Goal: Information Seeking & Learning: Learn about a topic

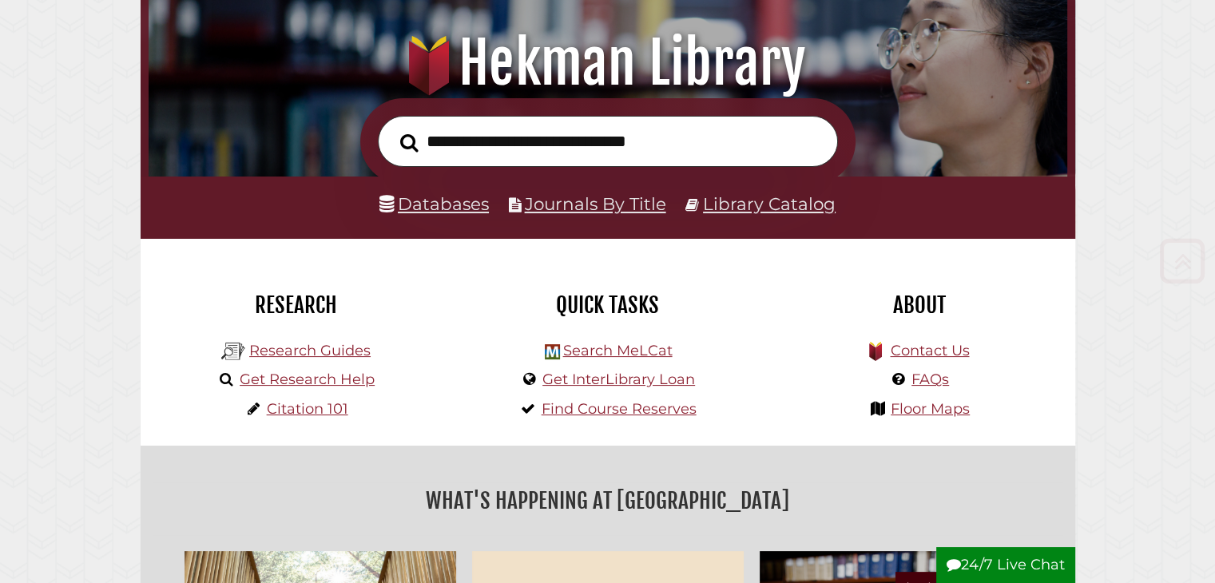
scroll to position [240, 0]
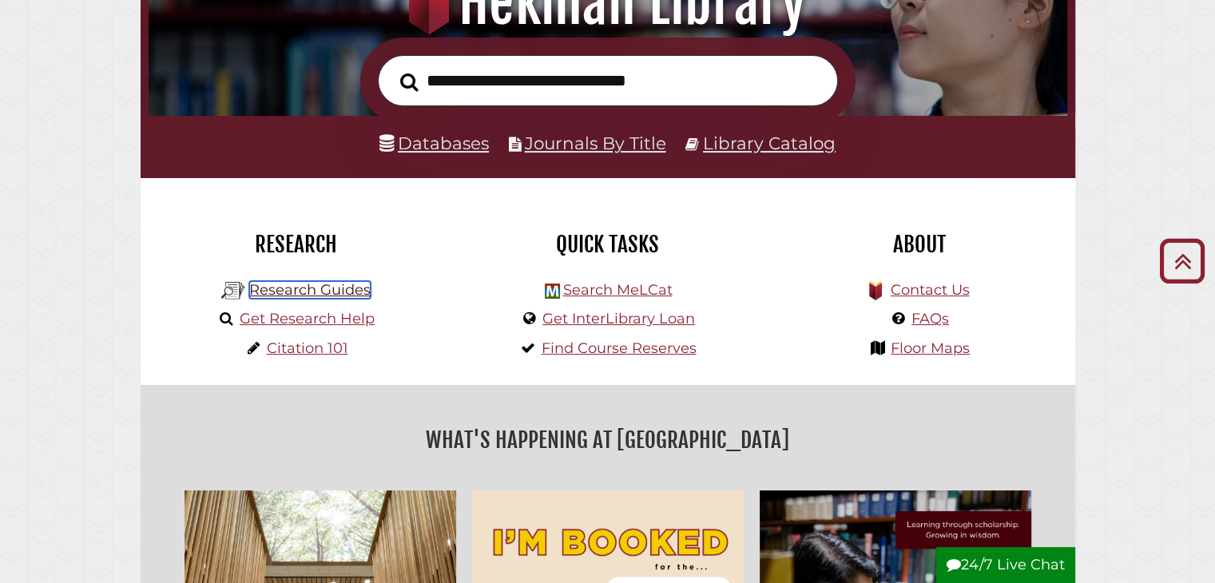
click at [358, 295] on link "Research Guides" at bounding box center [309, 290] width 121 height 18
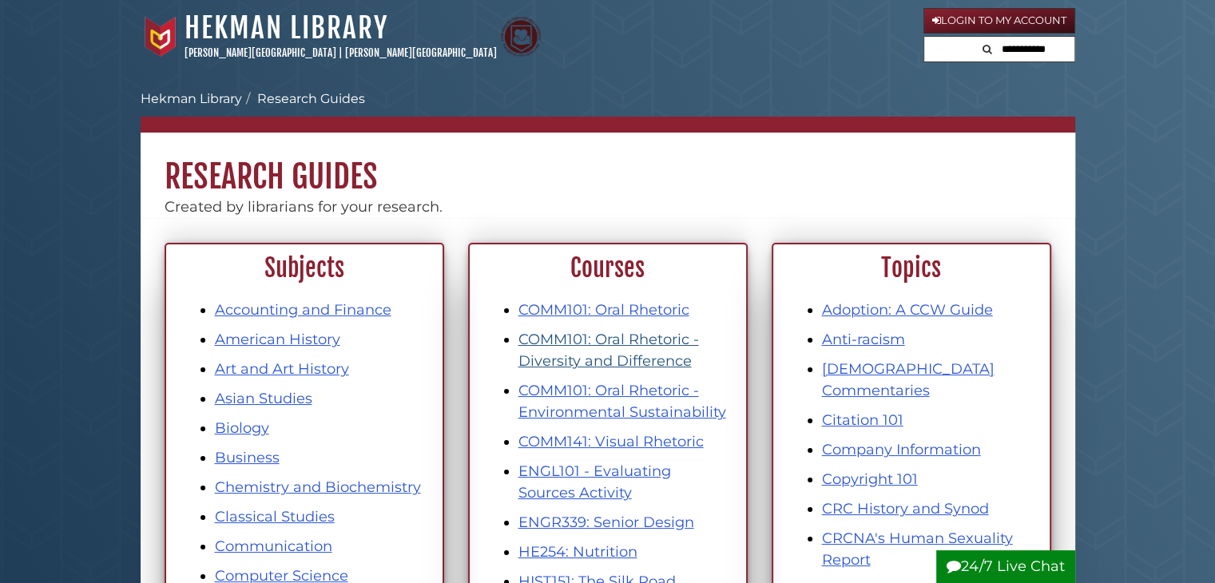
scroll to position [160, 0]
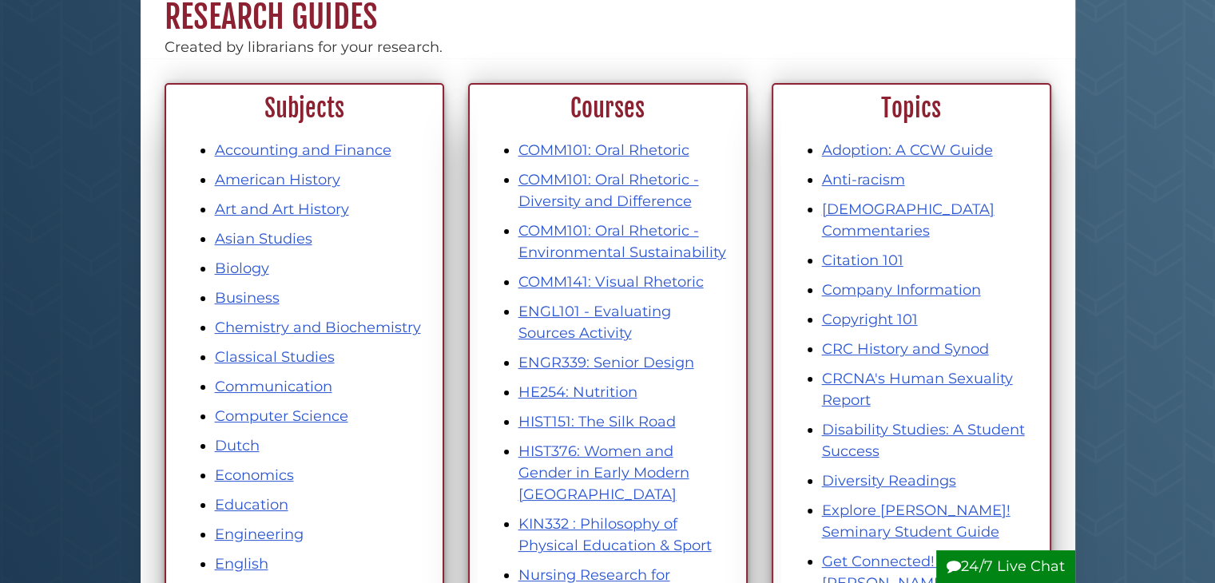
click at [629, 189] on li "COMM101: Oral Rhetoric - Diversity and Difference" at bounding box center [623, 190] width 211 height 43
click at [633, 199] on link "COMM101: Oral Rhetoric - Diversity and Difference" at bounding box center [608, 190] width 180 height 39
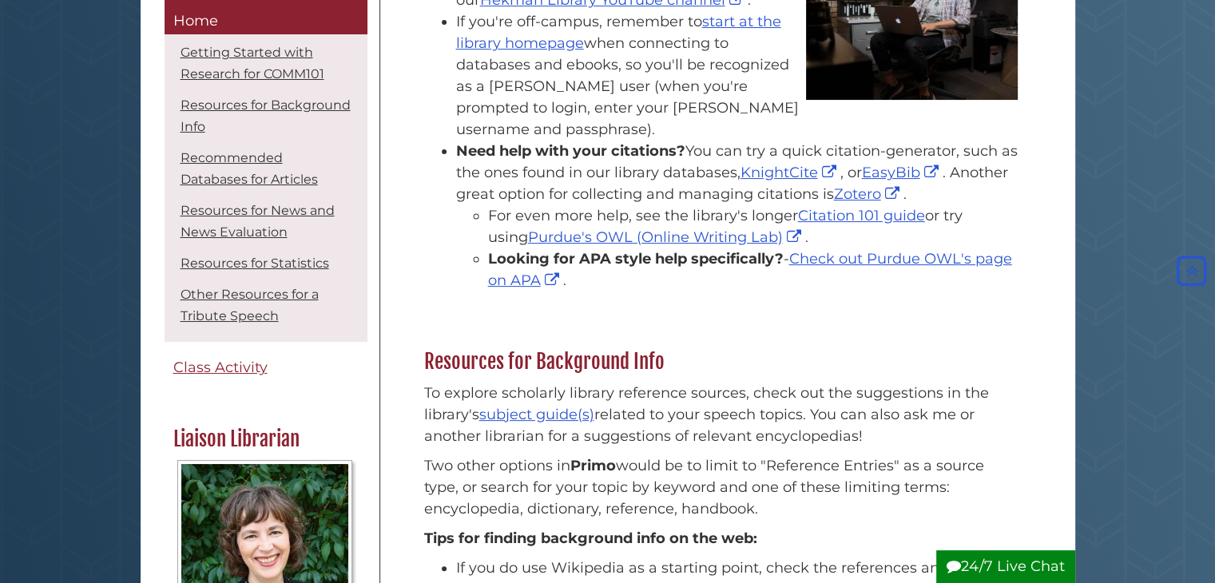
scroll to position [399, 0]
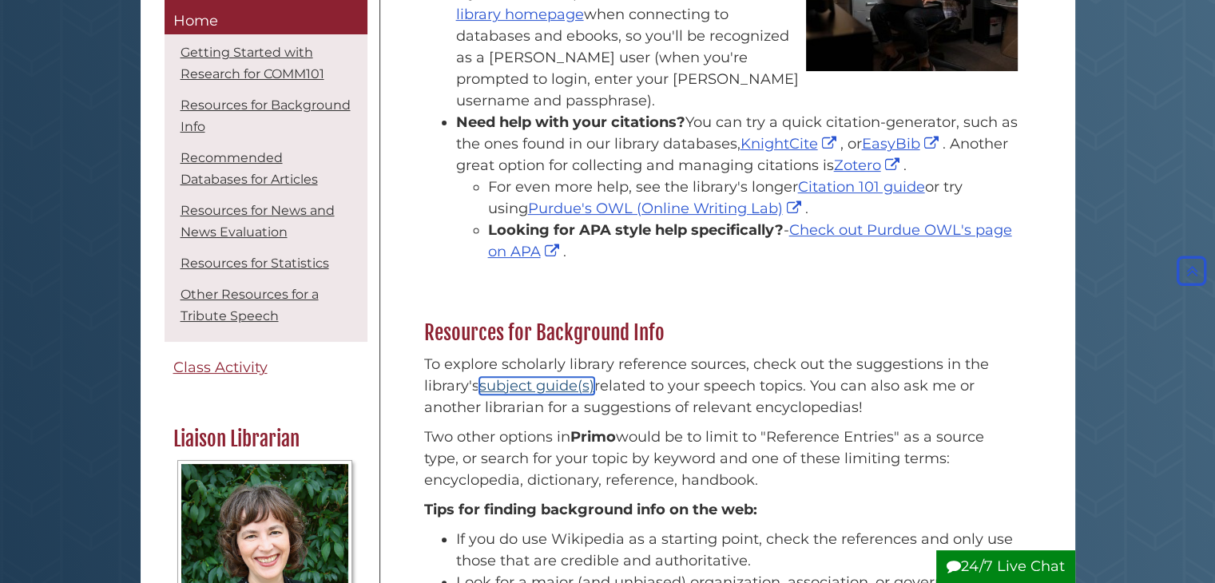
click at [570, 377] on link "subject guide(s)" at bounding box center [536, 386] width 115 height 18
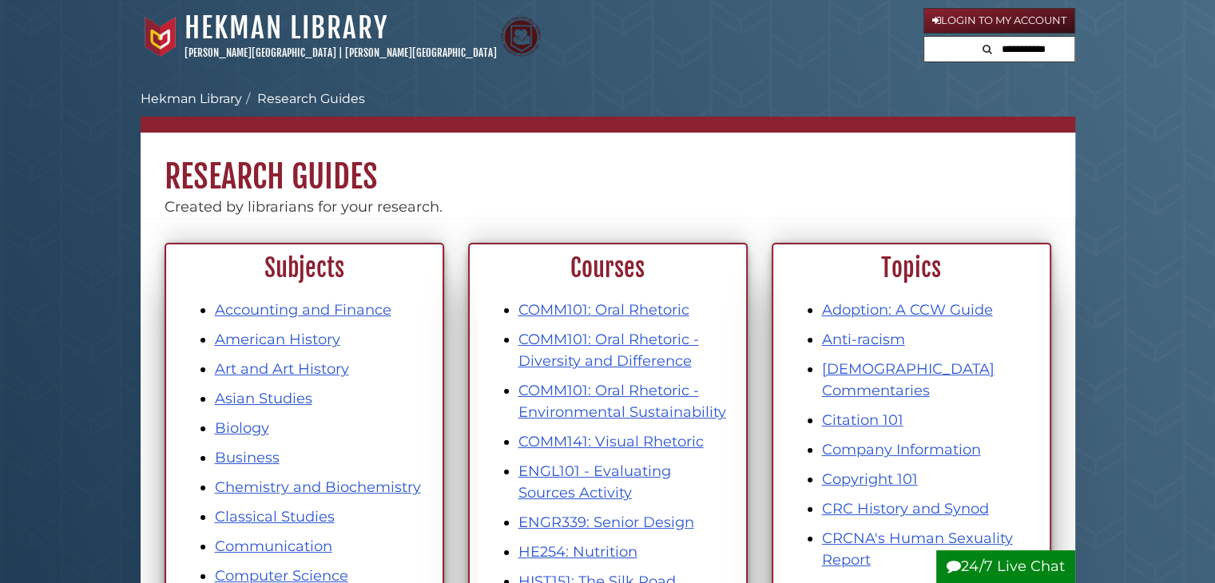
click at [605, 349] on li "COMM101: Oral Rhetoric - Diversity and Difference" at bounding box center [623, 350] width 211 height 43
click at [589, 352] on link "COMM101: Oral Rhetoric - Diversity and Difference" at bounding box center [608, 350] width 180 height 39
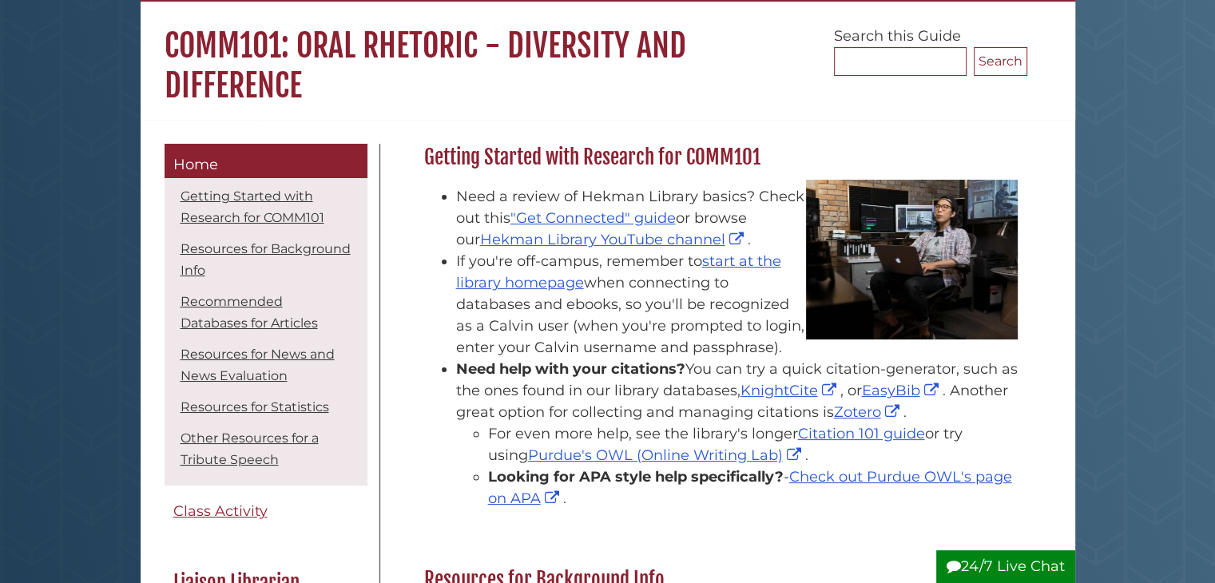
scroll to position [160, 0]
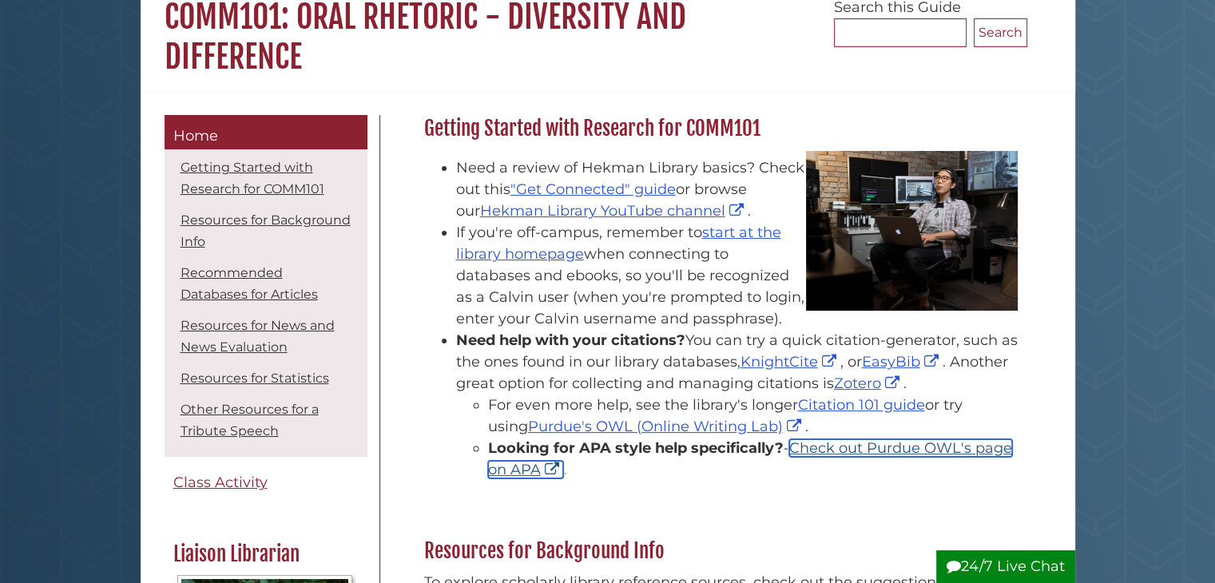
click at [853, 442] on link "Check out Purdue OWL's page on APA" at bounding box center [750, 458] width 524 height 39
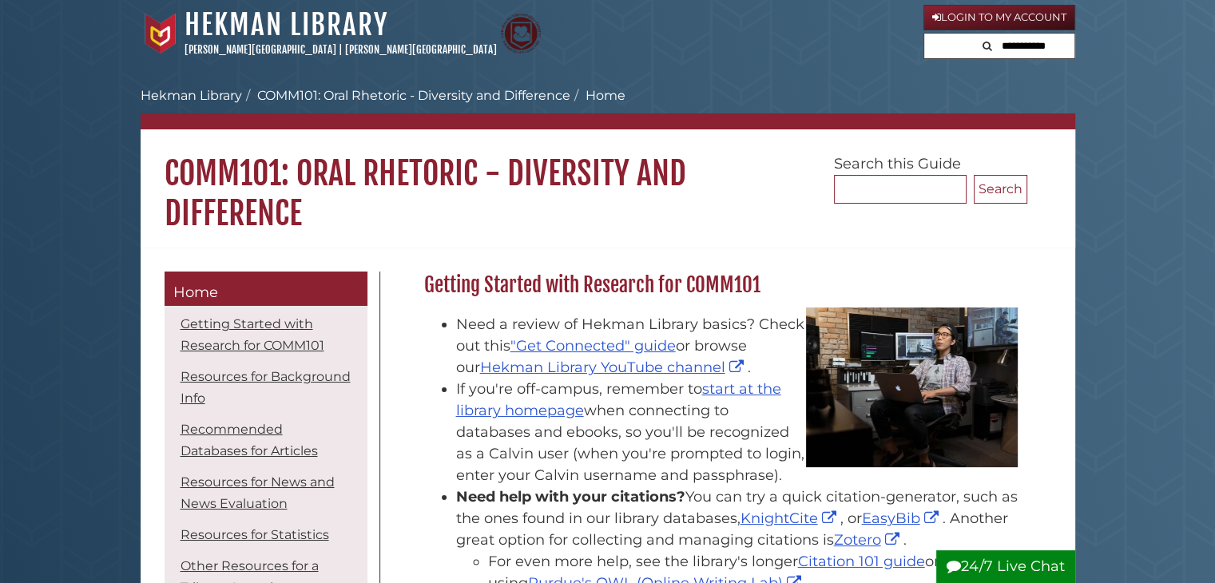
scroll to position [0, 0]
